Goal: Task Accomplishment & Management: Manage account settings

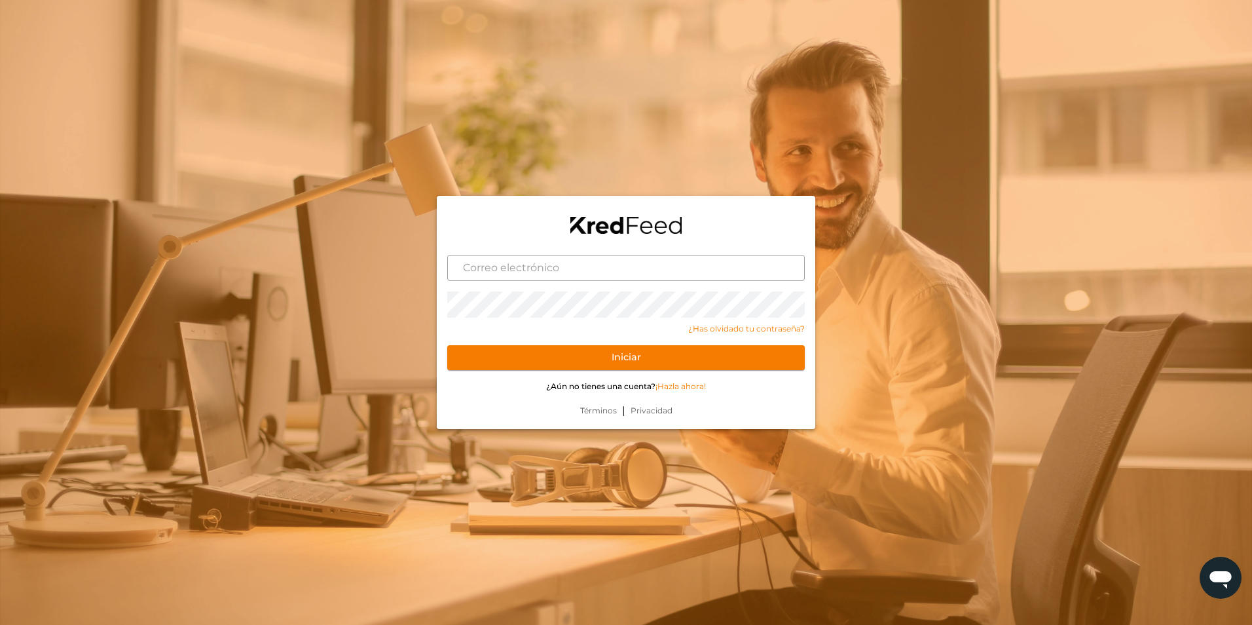
click at [711, 275] on input "text" at bounding box center [625, 268] width 357 height 26
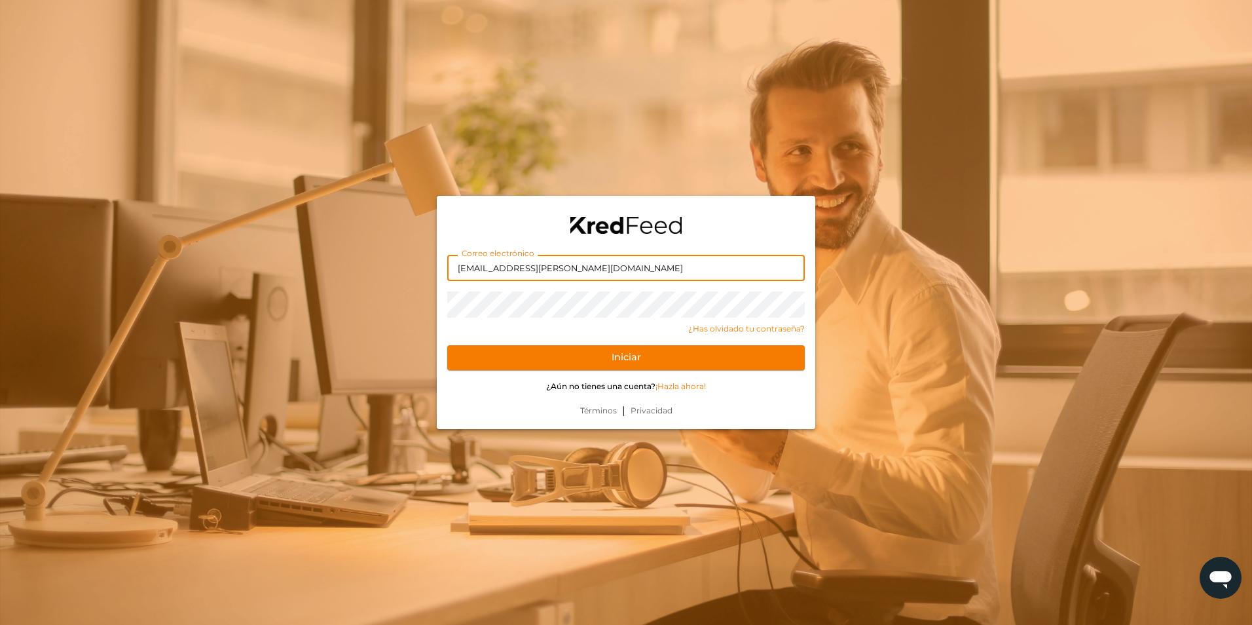
type input "[EMAIL_ADDRESS][PERSON_NAME][DOMAIN_NAME]"
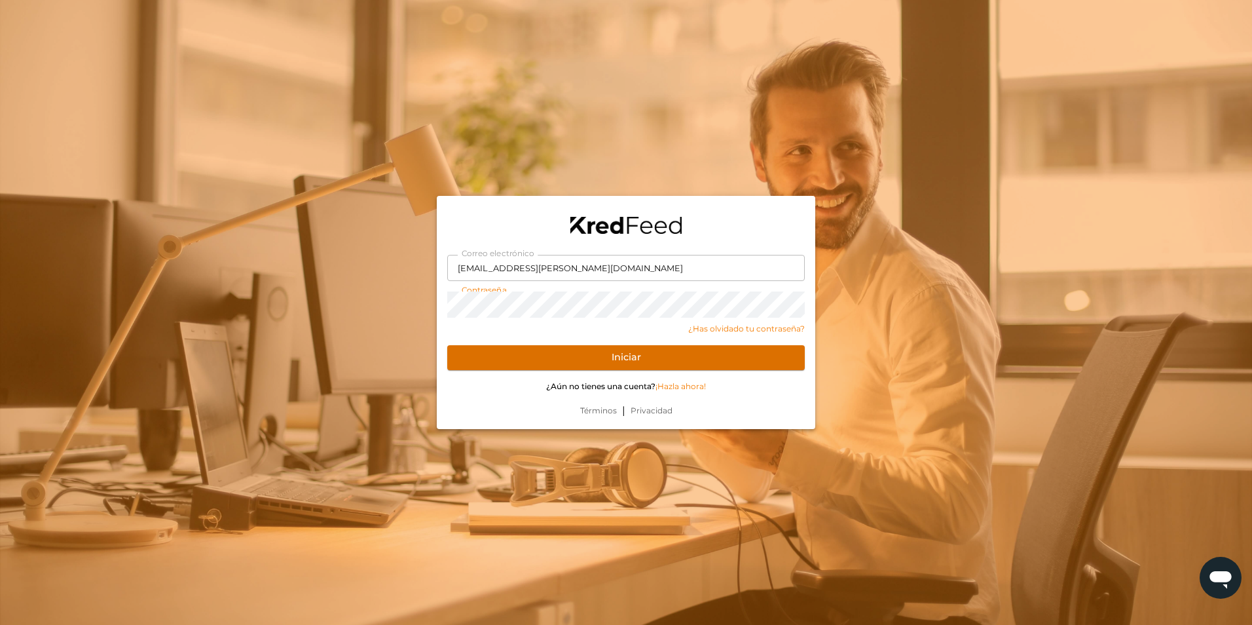
click at [717, 359] on button "Iniciar" at bounding box center [625, 357] width 357 height 25
